Goal: Find specific page/section: Find specific page/section

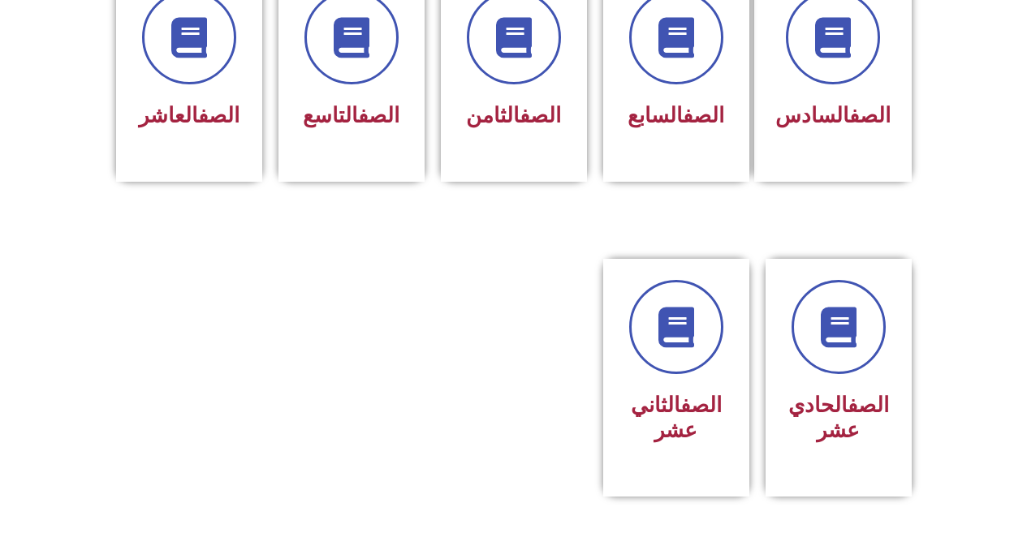
scroll to position [649, 0]
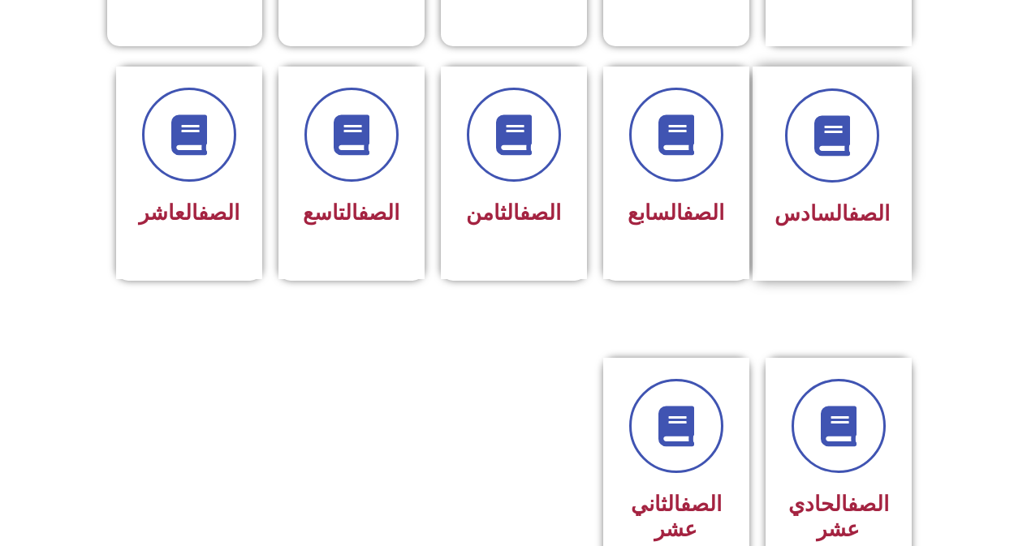
click at [887, 203] on div "الصف السادس" at bounding box center [831, 215] width 115 height 40
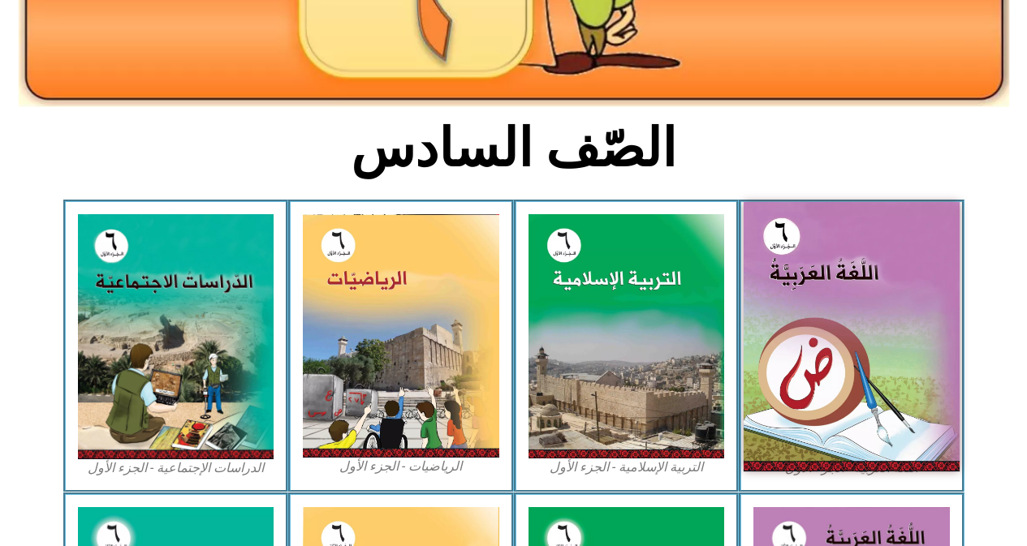
scroll to position [325, 0]
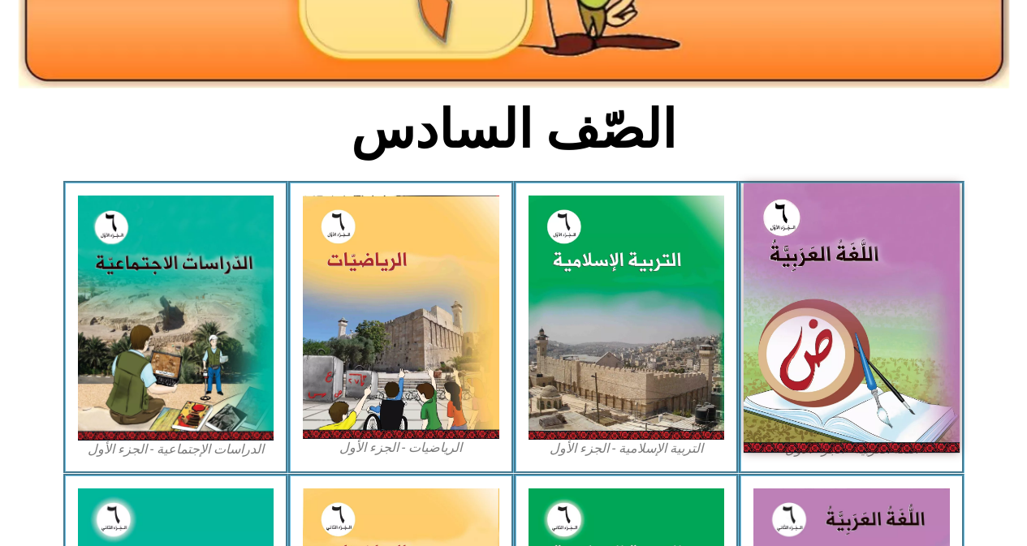
click at [893, 338] on img at bounding box center [851, 317] width 216 height 269
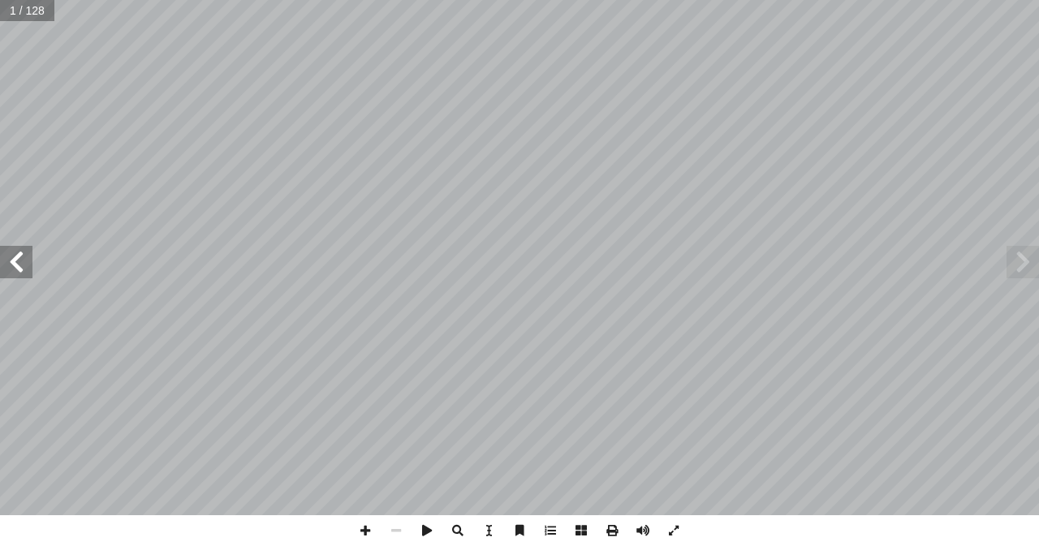
click at [21, 260] on span at bounding box center [16, 262] width 32 height 32
click at [20, 257] on span at bounding box center [16, 262] width 32 height 32
click at [20, 255] on span at bounding box center [16, 262] width 32 height 32
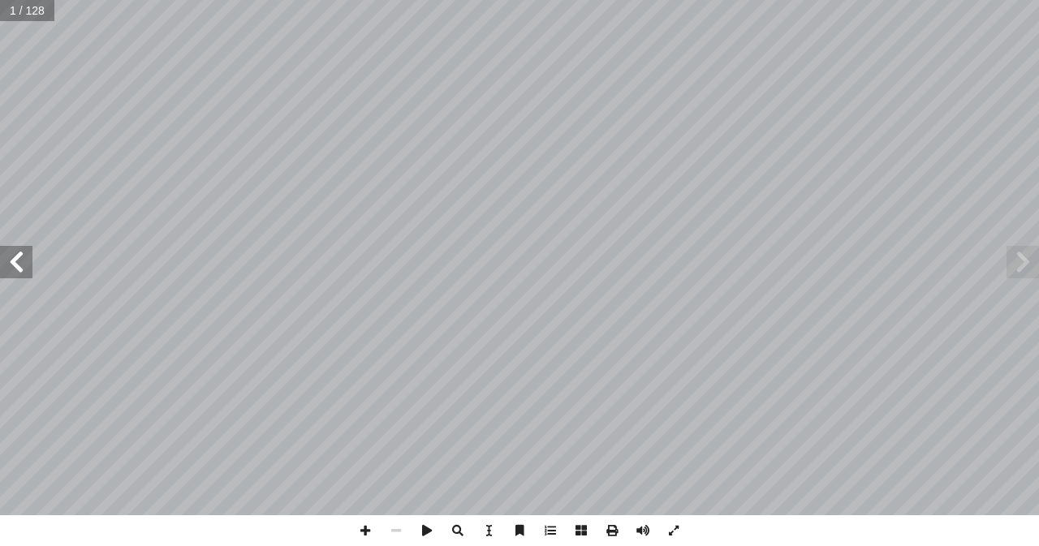
click at [20, 255] on span at bounding box center [16, 262] width 32 height 32
click at [19, 254] on span at bounding box center [16, 262] width 32 height 32
click at [19, 258] on span at bounding box center [16, 262] width 32 height 32
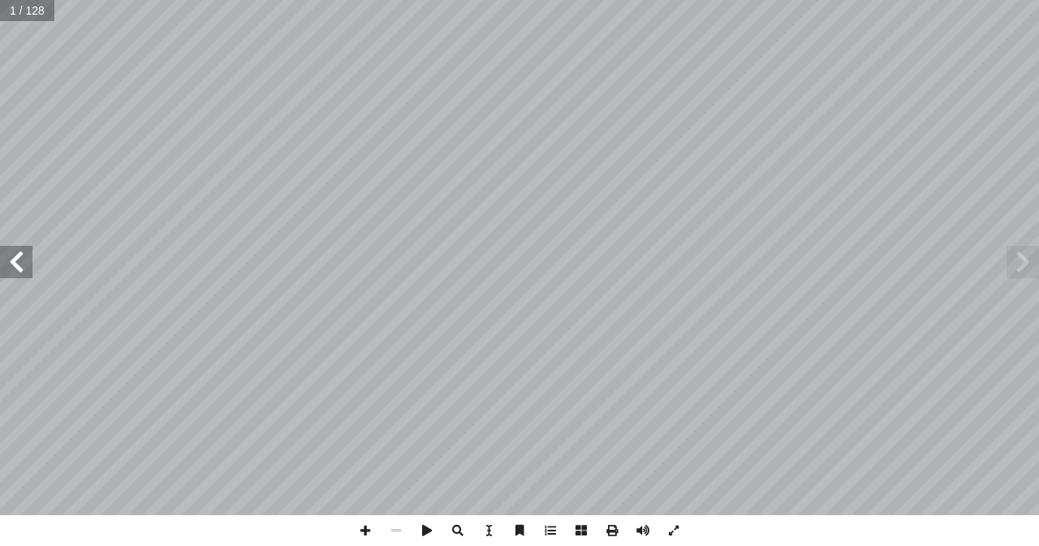
click at [19, 258] on span at bounding box center [16, 262] width 32 height 32
click at [21, 258] on span at bounding box center [16, 262] width 32 height 32
click at [23, 256] on span at bounding box center [16, 262] width 32 height 32
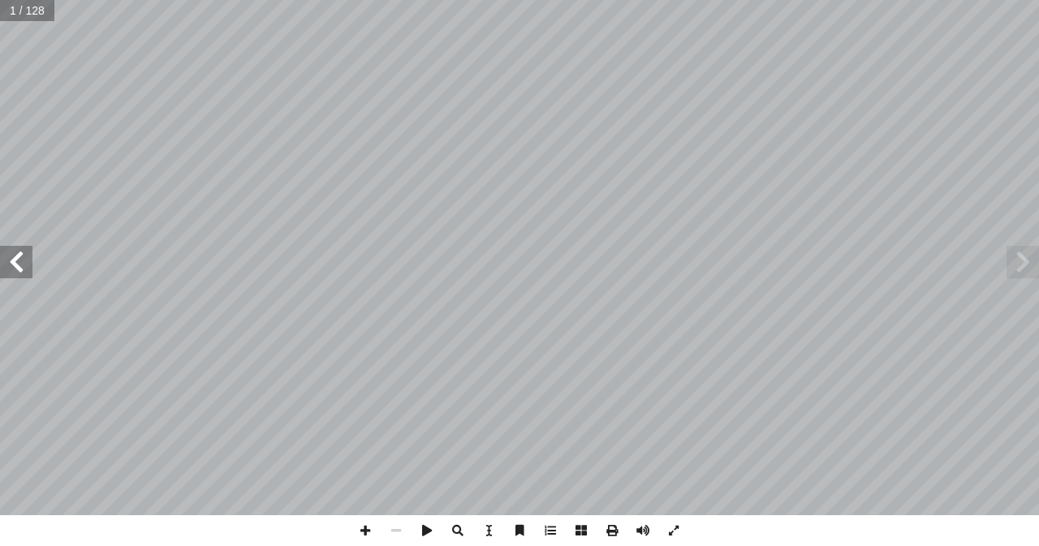
click at [24, 256] on span at bounding box center [16, 262] width 32 height 32
click at [6, 260] on span at bounding box center [16, 262] width 32 height 32
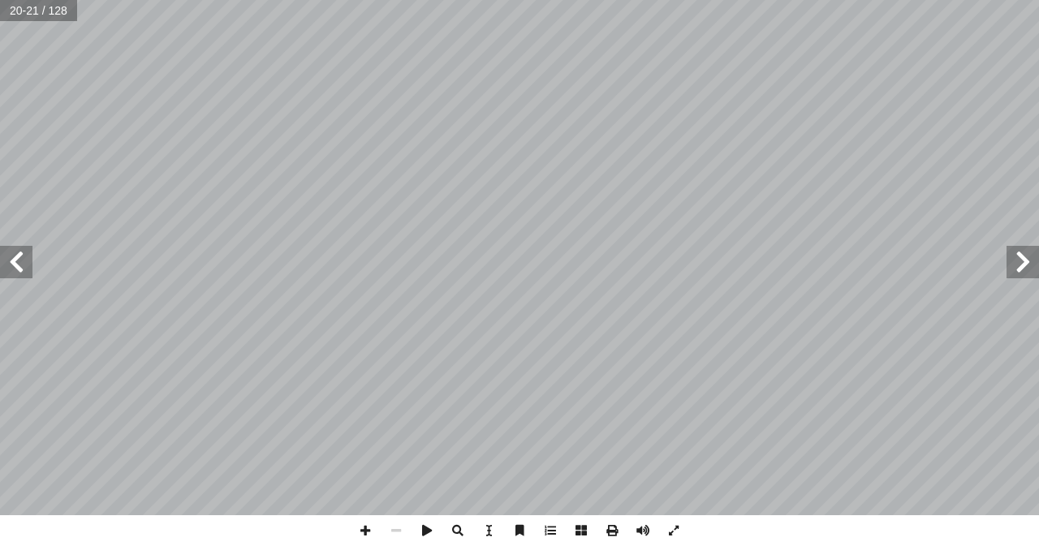
click at [6, 260] on span at bounding box center [16, 262] width 32 height 32
click at [6, 257] on span at bounding box center [16, 262] width 32 height 32
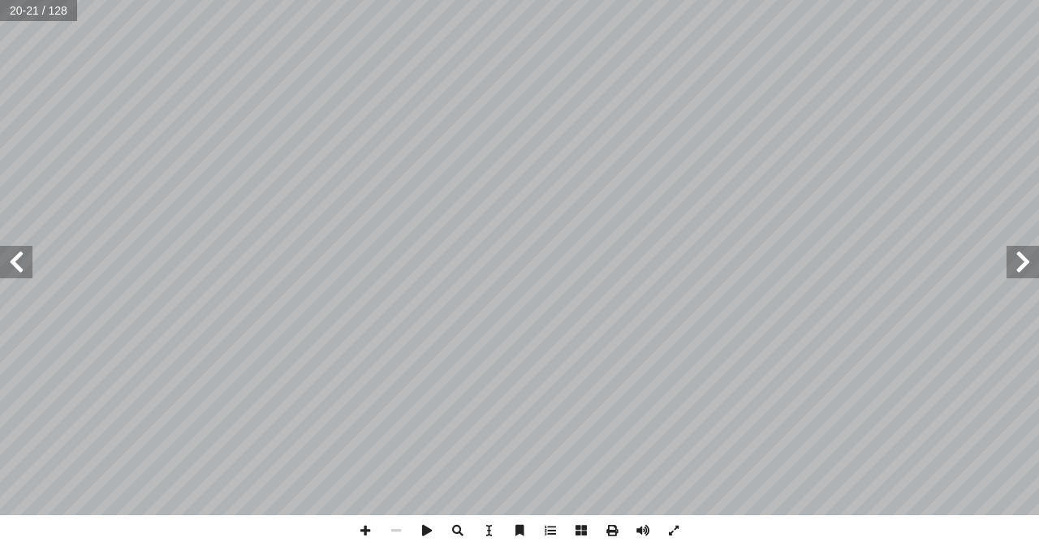
click at [6, 257] on span at bounding box center [16, 262] width 32 height 32
click at [1024, 270] on span at bounding box center [1022, 262] width 32 height 32
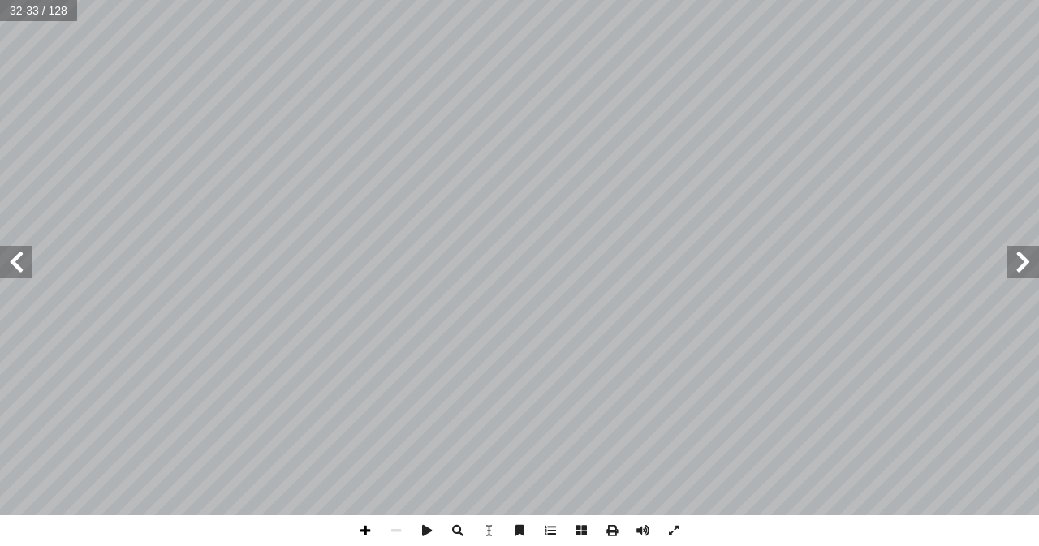
click at [359, 536] on span at bounding box center [365, 530] width 31 height 31
click at [238, 148] on html "الصفحة الرئيسية الصف الأول الصف الثاني الصف الثالث الصف الرابع الصف الخامس الصف…" at bounding box center [519, 74] width 1039 height 148
click at [1038, 272] on span at bounding box center [1022, 262] width 32 height 32
click at [398, 536] on span at bounding box center [396, 530] width 31 height 31
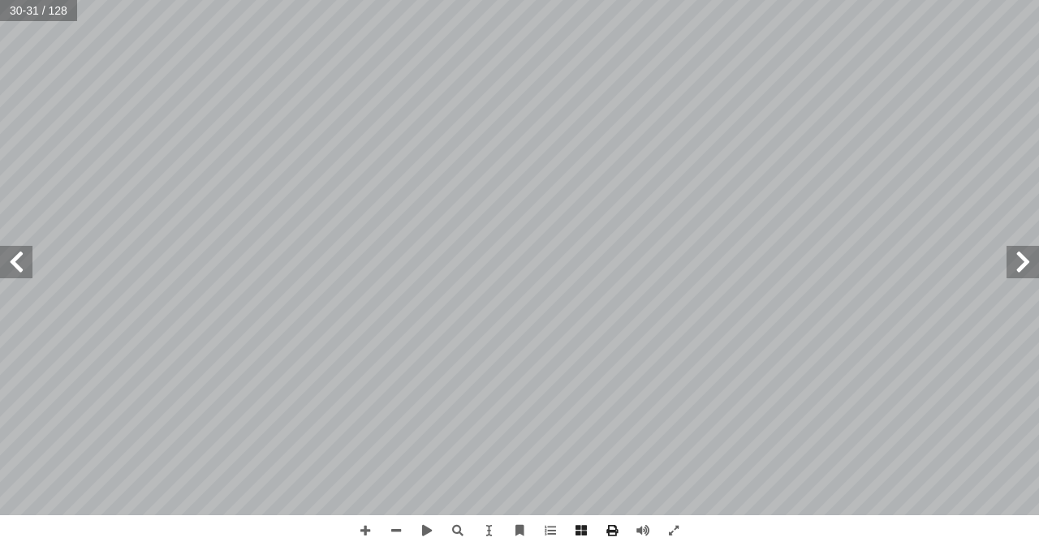
click at [1031, 247] on span at bounding box center [1022, 262] width 32 height 32
click at [17, 258] on span at bounding box center [16, 262] width 32 height 32
click at [459, 148] on html "الصفحة الرئيسية الصف الأول الصف الثاني الصف الثالث الصف الرابع الصف الخامس الصف…" at bounding box center [519, 74] width 1039 height 148
